Goal: Task Accomplishment & Management: Use online tool/utility

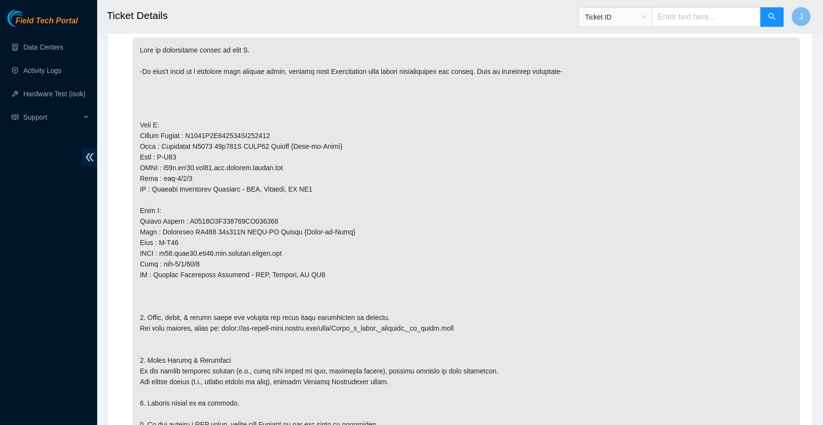
scroll to position [549, 0]
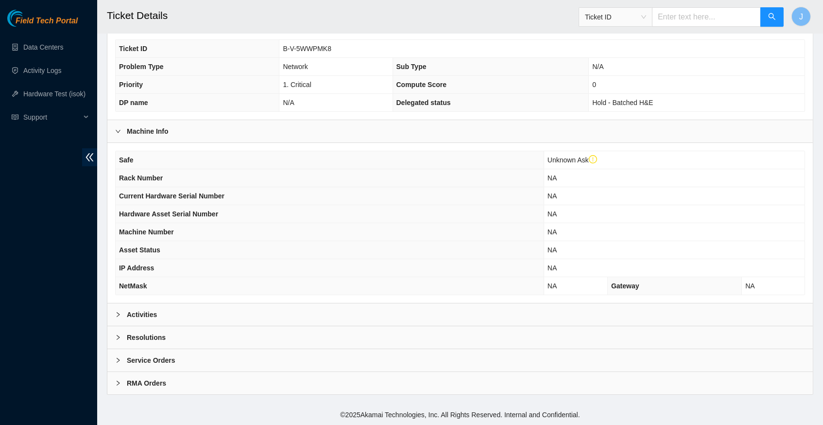
scroll to position [243, 0]
click at [118, 316] on icon "right" at bounding box center [118, 314] width 6 height 6
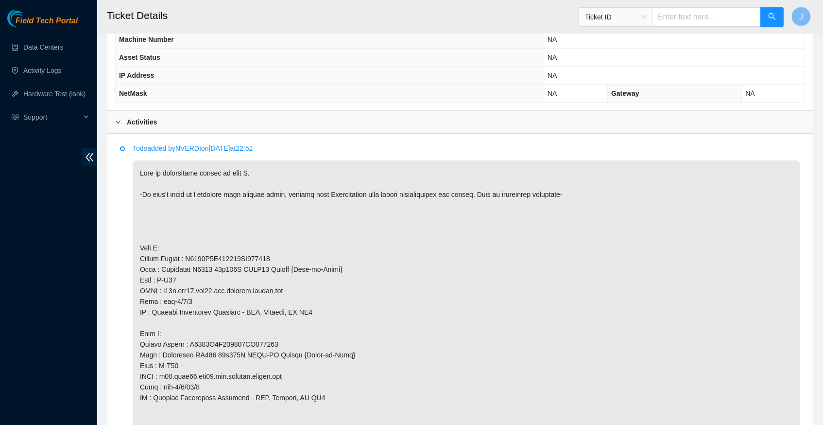
scroll to position [438, 0]
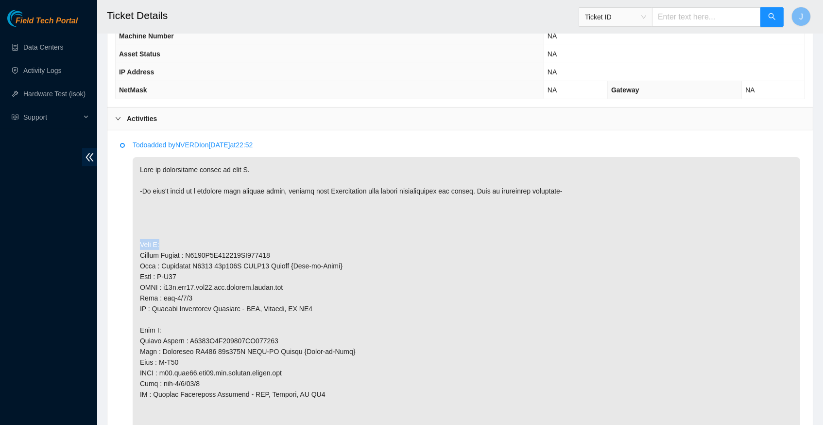
drag, startPoint x: 140, startPoint y: 243, endPoint x: 165, endPoint y: 243, distance: 24.8
click at [165, 243] on p at bounding box center [466, 378] width 667 height 442
copy p "Side A:"
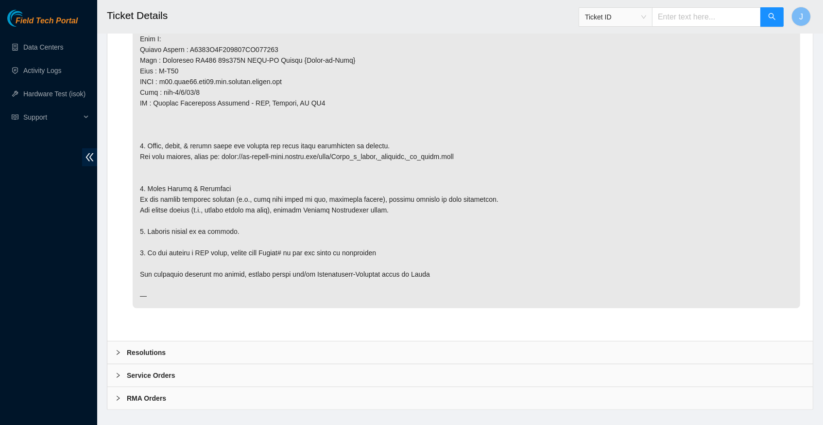
scroll to position [729, 0]
click at [118, 350] on icon "right" at bounding box center [118, 353] width 6 height 6
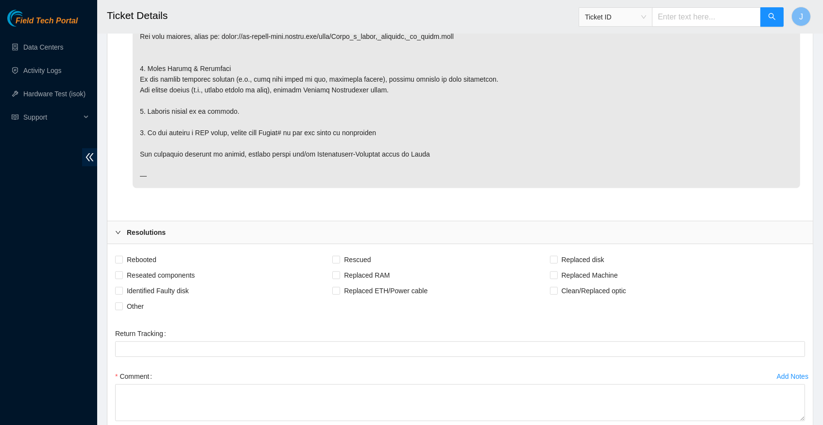
scroll to position [905, 0]
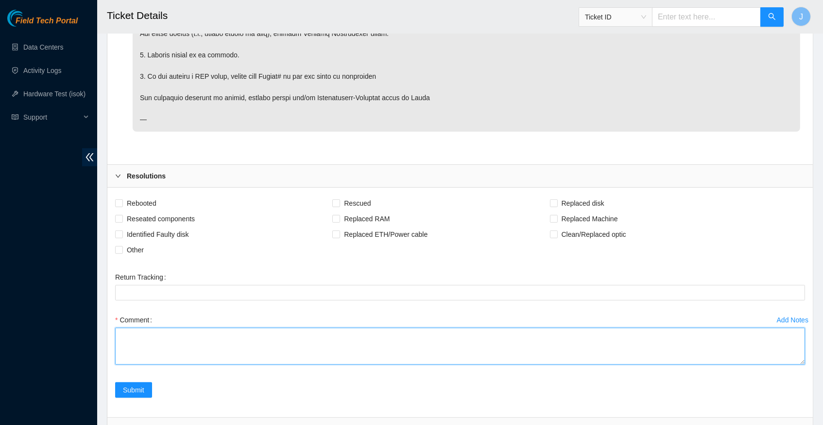
click at [160, 327] on textarea "Comment" at bounding box center [460, 345] width 690 height 37
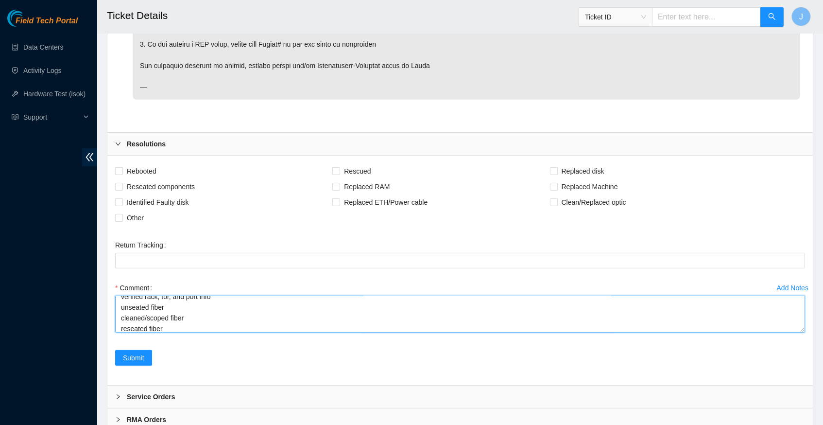
scroll to position [0, 0]
click at [227, 295] on textarea "verified rack, tor, and port info unseated fiber cleaned/scoped fiber reseated …" at bounding box center [460, 313] width 690 height 37
click at [224, 295] on textarea "verified rack, tor, and port info unseated fiber cleaned/scoped fiber reseated …" at bounding box center [460, 313] width 690 height 37
type textarea "verified rack, tor, and port info for side A unseated fiber cleaned/scoped fibe…"
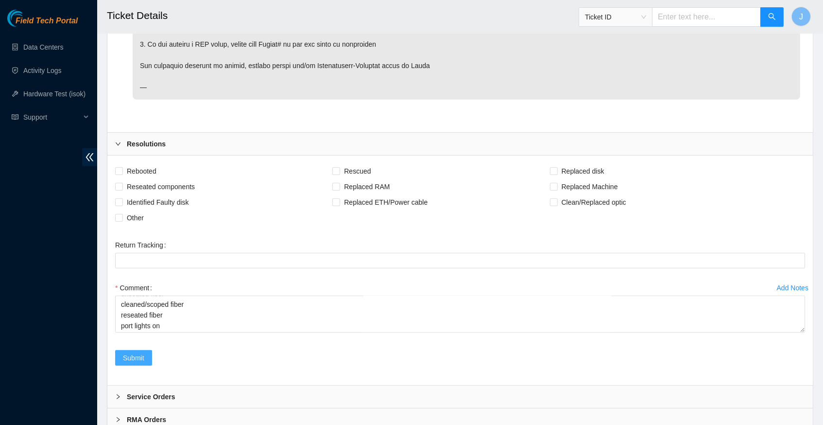
click at [138, 352] on span "Submit" at bounding box center [133, 357] width 21 height 11
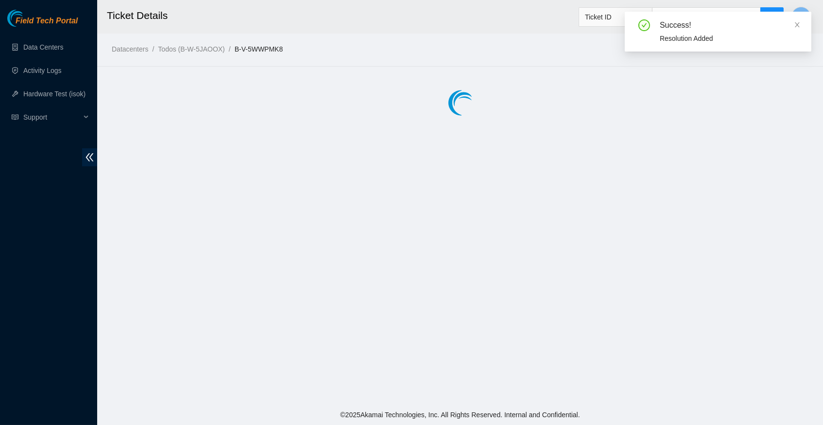
scroll to position [0, 0]
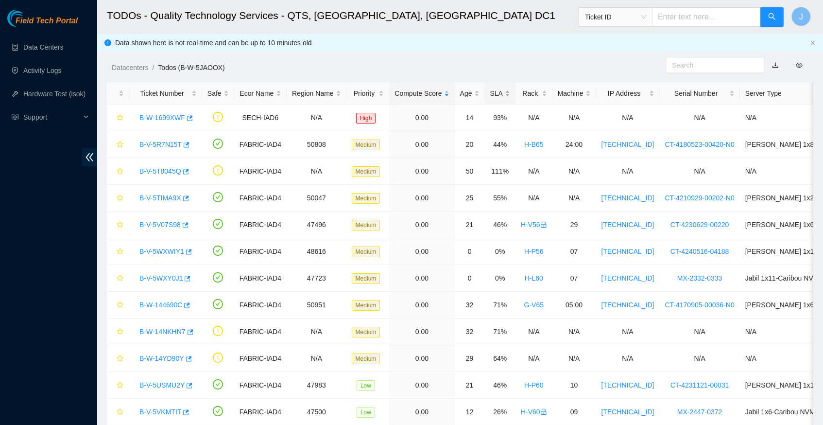
click at [510, 94] on div "SLA" at bounding box center [500, 93] width 20 height 11
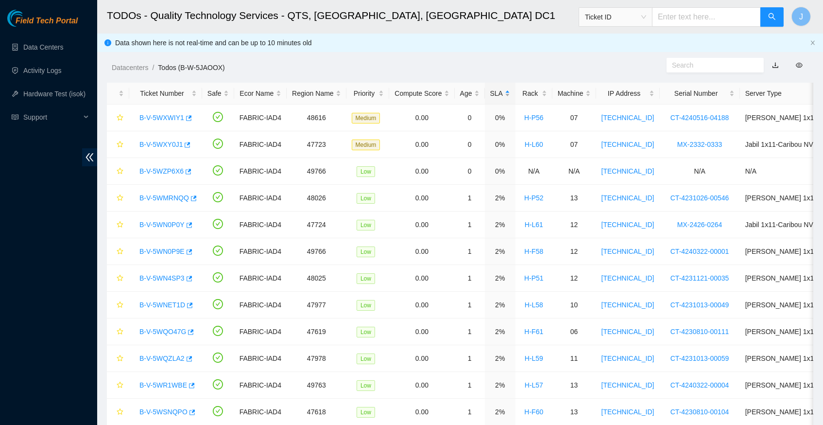
click at [510, 94] on div "SLA" at bounding box center [500, 93] width 20 height 11
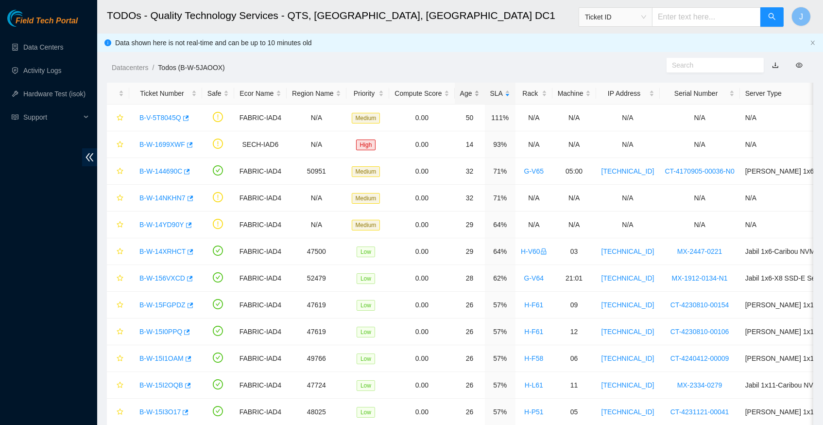
click at [479, 94] on div "Age" at bounding box center [469, 93] width 19 height 11
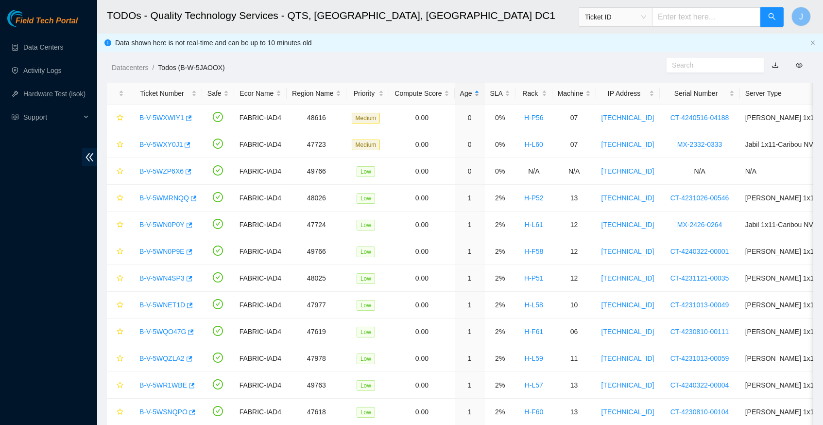
click at [479, 94] on div "Age" at bounding box center [469, 93] width 19 height 11
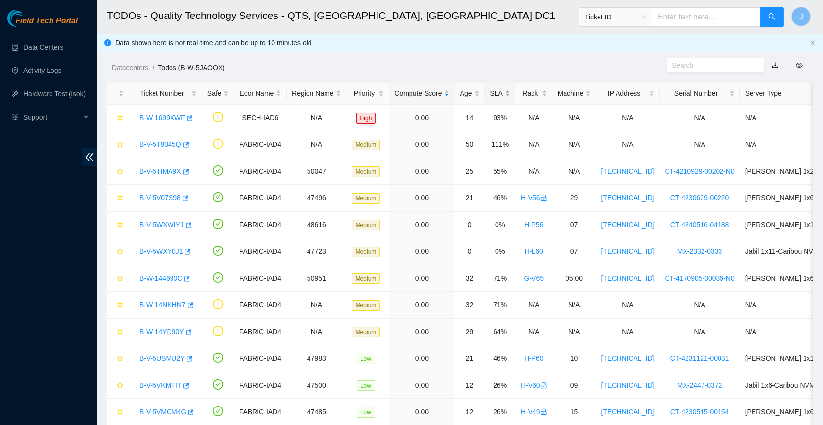
click at [510, 91] on div "SLA" at bounding box center [500, 93] width 20 height 11
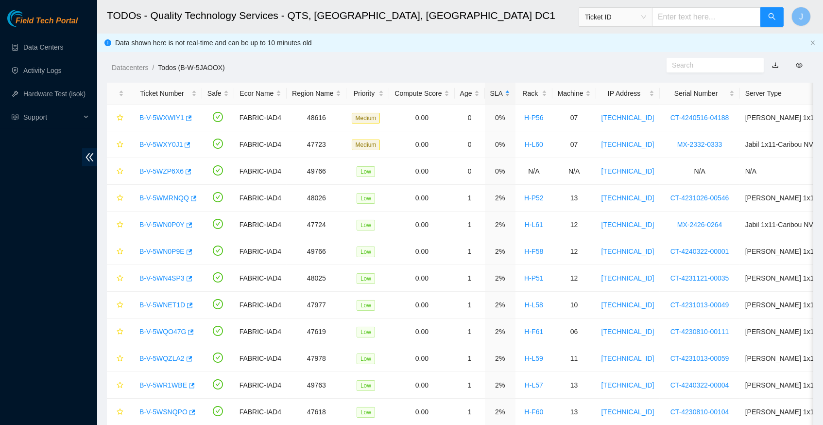
click at [510, 91] on div "SLA" at bounding box center [500, 93] width 20 height 11
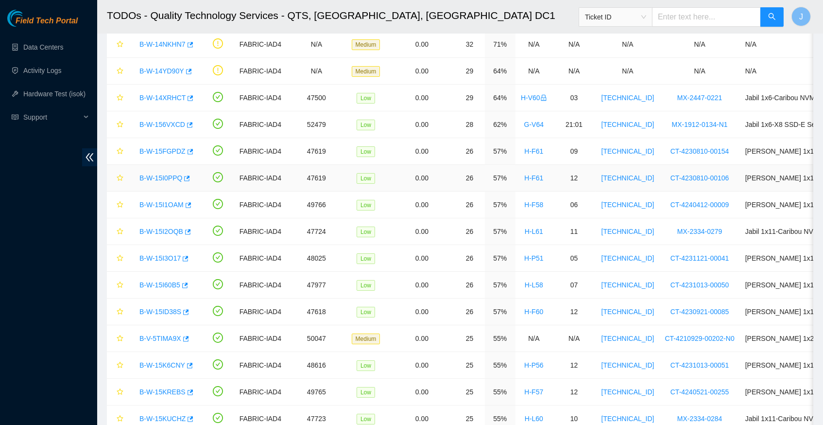
scroll to position [153, 0]
click at [193, 149] on icon "button" at bounding box center [189, 152] width 7 height 7
click at [52, 96] on link "Hardware Test (isok)" at bounding box center [54, 94] width 62 height 8
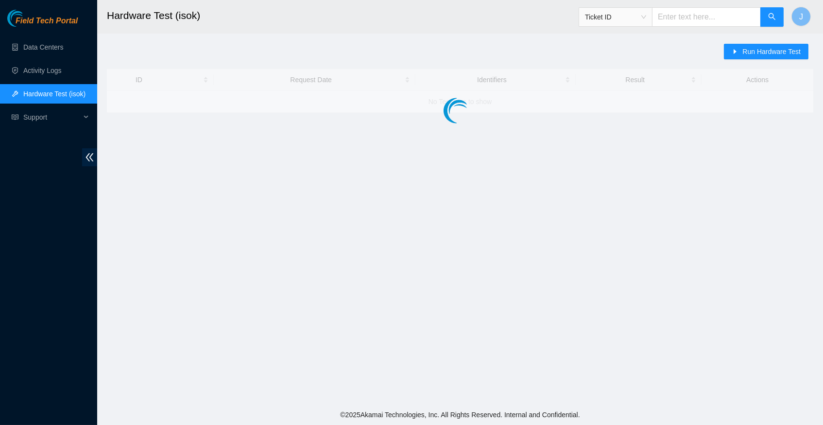
click at [607, 95] on div at bounding box center [460, 91] width 706 height 44
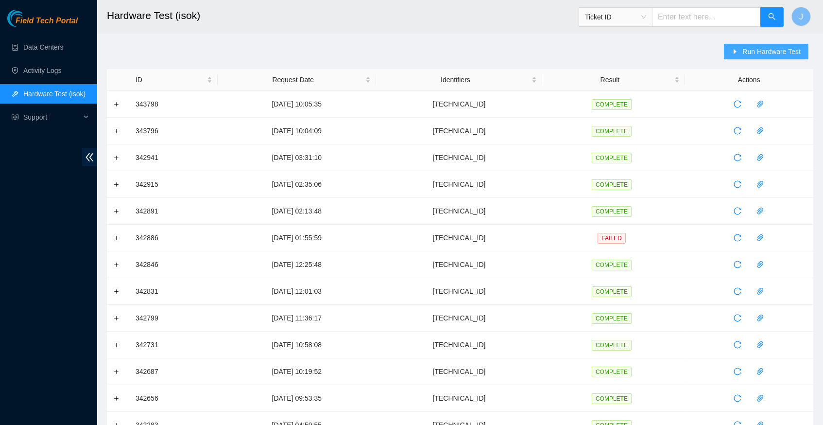
click at [751, 54] on span "Run Hardware Test" at bounding box center [771, 51] width 58 height 11
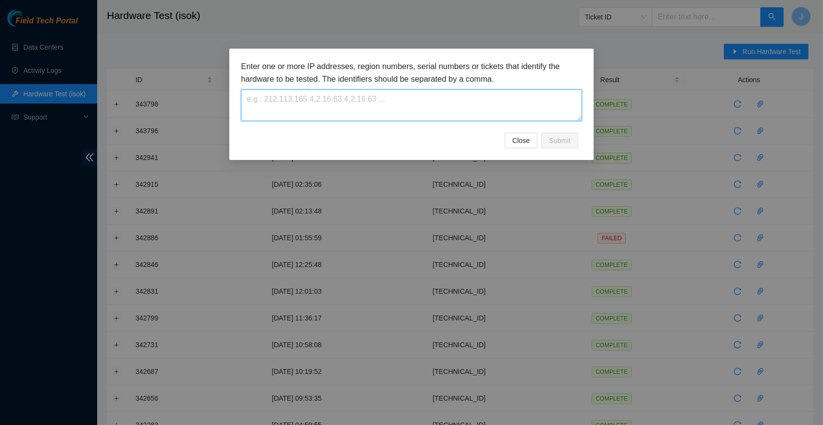
click at [297, 104] on textarea at bounding box center [411, 105] width 341 height 32
paste textarea "[TECHNICAL_ID]"
type textarea "[TECHNICAL_ID]"
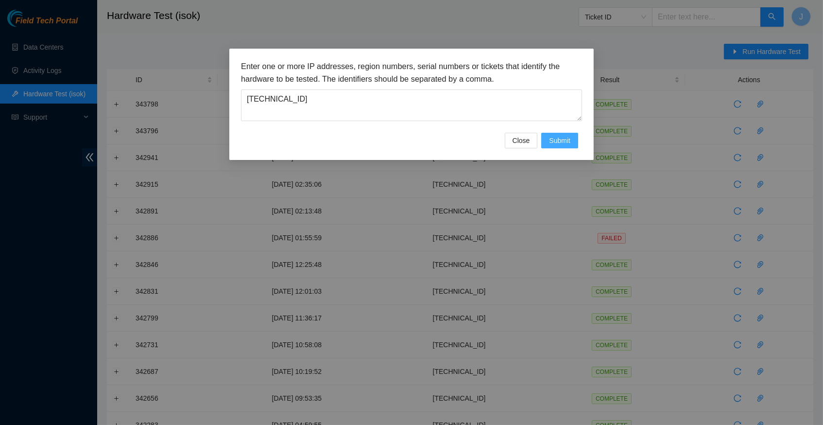
click at [553, 138] on span "Submit" at bounding box center [559, 140] width 21 height 11
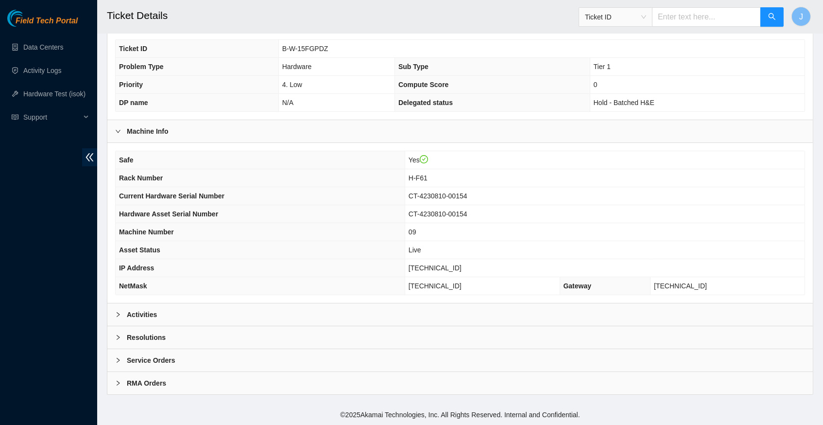
scroll to position [225, 0]
click at [119, 313] on icon "right" at bounding box center [118, 314] width 6 height 6
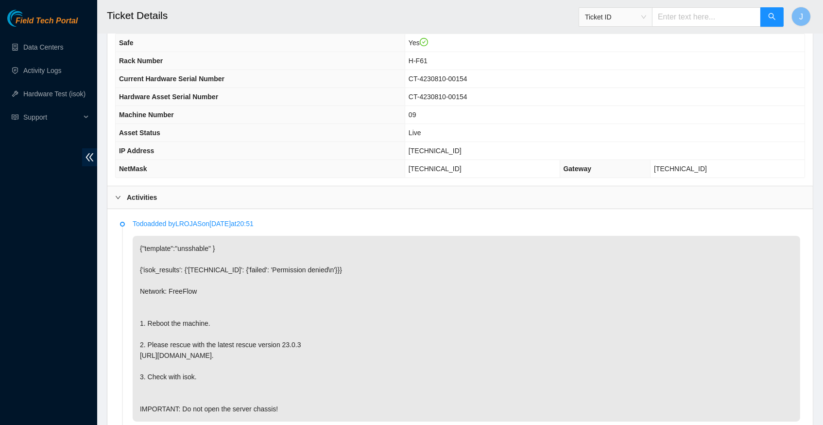
scroll to position [341, 0]
click at [440, 154] on span "[TECHNICAL_ID]" at bounding box center [435, 151] width 53 height 8
copy span "[TECHNICAL_ID]"
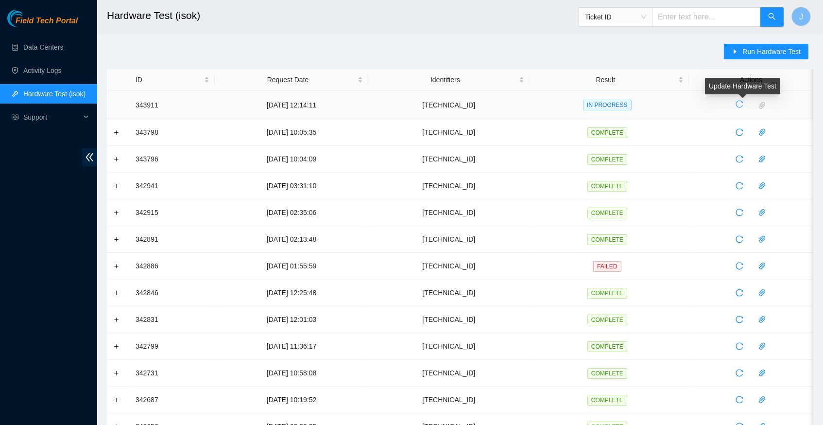
click at [743, 102] on icon "reload" at bounding box center [739, 104] width 8 height 8
click at [743, 101] on icon "reload" at bounding box center [739, 104] width 8 height 8
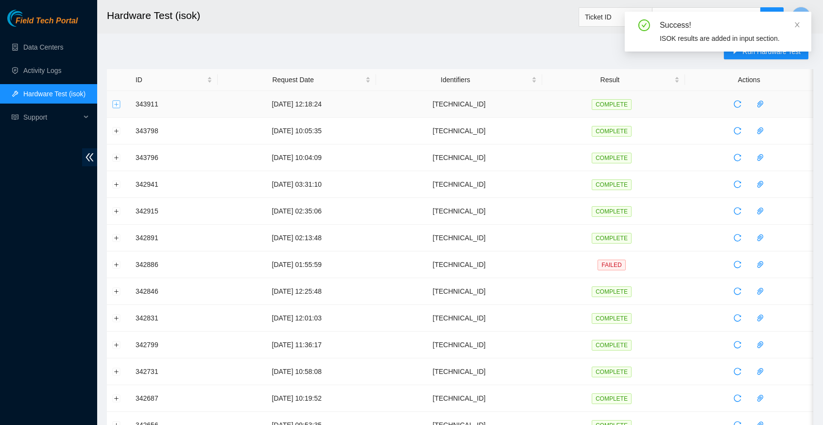
click at [116, 102] on button "Expand row" at bounding box center [117, 104] width 8 height 8
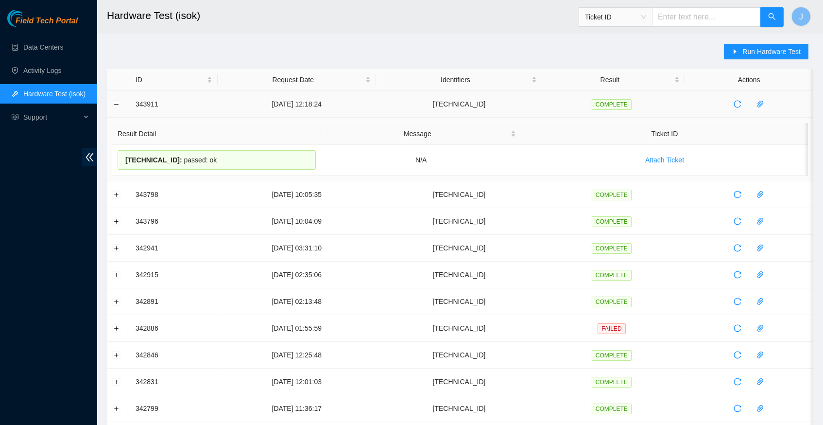
drag, startPoint x: 228, startPoint y: 155, endPoint x: 132, endPoint y: 102, distance: 109.8
click at [132, 102] on tbody "343911 [DATE] 12:18:24 [TECHNICAL_ID] COMPLETE Result Detail Message Ticket ID …" at bounding box center [460, 390] width 706 height 598
copy tbody "343911 [DATE] 12:18:24 [TECHNICAL_ID] COMPLETE Result Detail Message Ticket ID …"
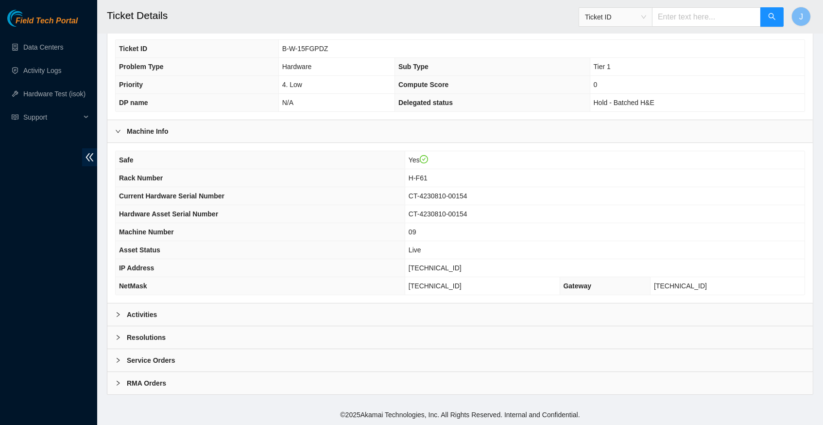
scroll to position [225, 0]
click at [118, 314] on icon "right" at bounding box center [118, 314] width 3 height 5
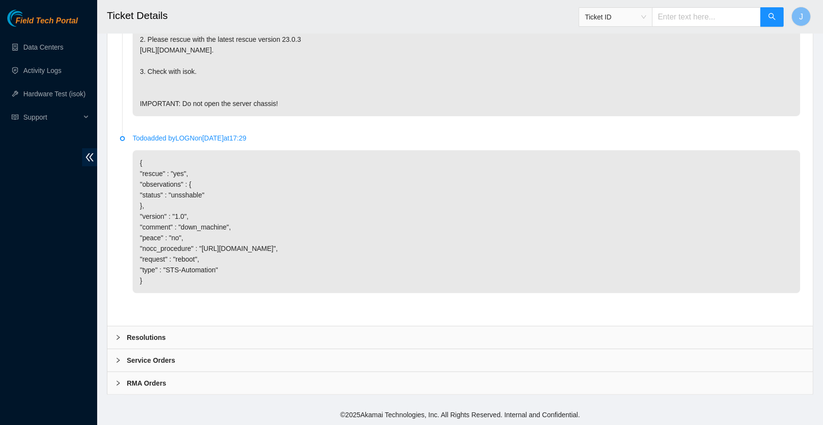
scroll to position [655, 0]
click at [116, 339] on icon "right" at bounding box center [118, 337] width 6 height 6
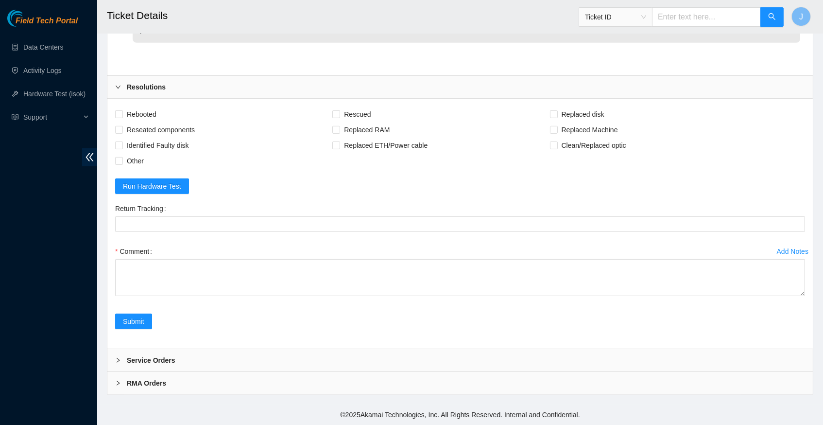
scroll to position [904, 0]
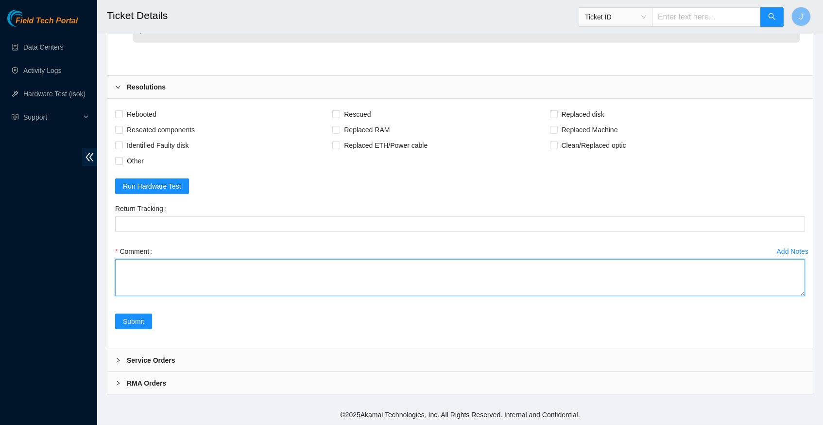
click at [138, 268] on textarea "Comment" at bounding box center [460, 277] width 690 height 37
paste textarea "343911 [DATE] 12:18:24 [TECHNICAL_ID] COMPLETE Result Detail Message Ticket ID …"
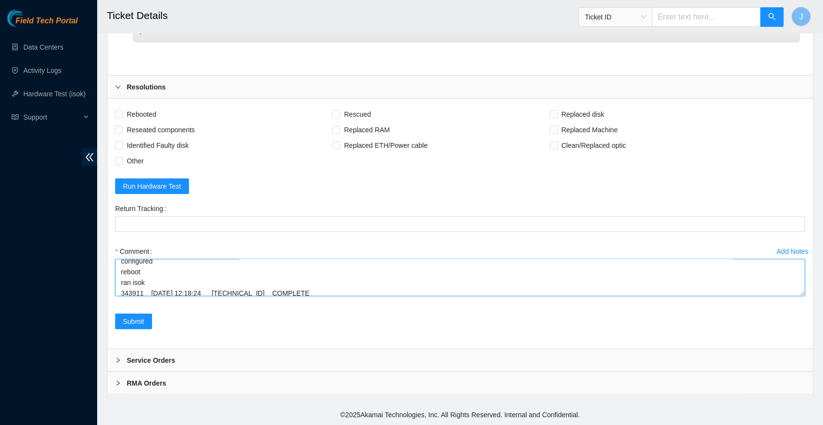
scroll to position [102, 0]
type textarea "verified server and rack info reboot machine rescued configured reboot ran isok…"
click at [134, 316] on span "Submit" at bounding box center [133, 321] width 21 height 11
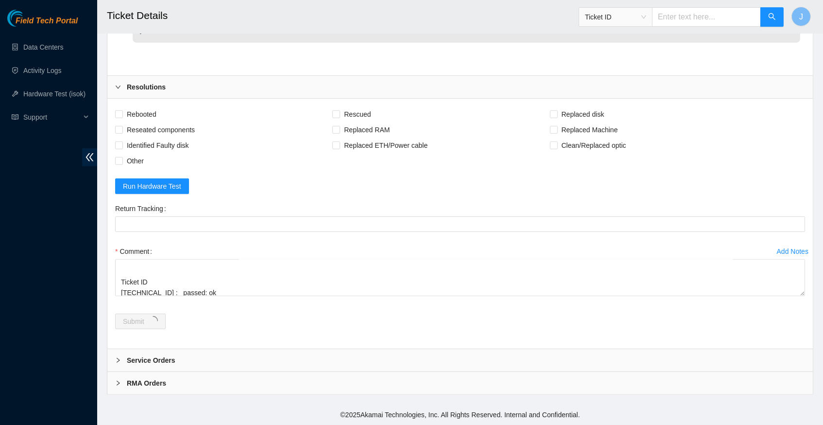
scroll to position [0, 0]
